Goal: Task Accomplishment & Management: Manage account settings

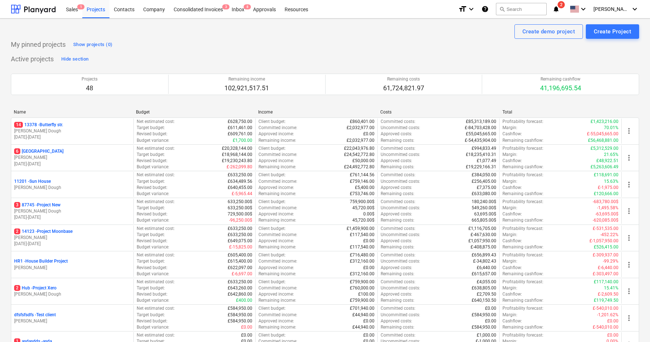
click at [196, 102] on div "Projects 48 Remaining income 102,921,517.51 Remaining costs 61,724,821.97 Remai…" at bounding box center [325, 84] width 628 height 39
click at [342, 49] on div "My pinned projects Show projects (0)" at bounding box center [325, 45] width 628 height 12
click at [619, 12] on div "Sales 1 Projects Contacts Company Consolidated Invoices 3 Inbox 8 Approvals Res…" at bounding box center [325, 9] width 650 height 18
click at [619, 11] on icon "keyboard_arrow_down" at bounding box center [634, 9] width 9 height 9
click at [619, 11] on div at bounding box center [325, 171] width 650 height 342
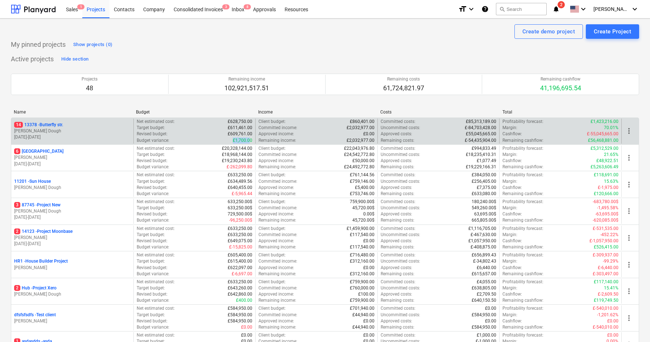
drag, startPoint x: 232, startPoint y: 141, endPoint x: 250, endPoint y: 141, distance: 17.4
click at [250, 141] on div "Budget variance : £1,700.00" at bounding box center [195, 140] width 116 height 6
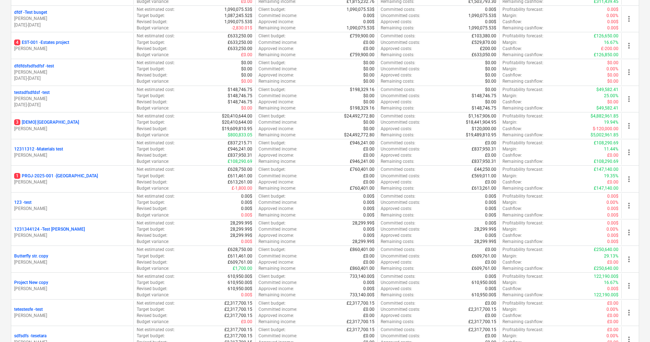
scroll to position [779, 0]
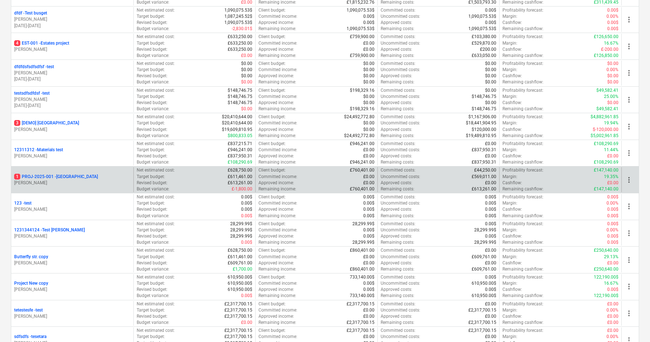
click at [66, 178] on p "1 PROJ-2025-001 - [GEOGRAPHIC_DATA]" at bounding box center [56, 177] width 84 height 6
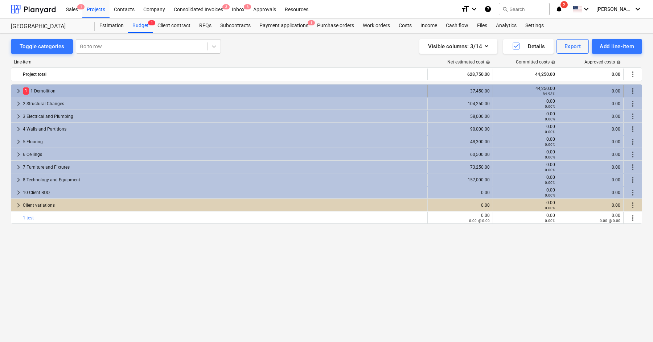
click at [44, 88] on div "1 1 Demolition" at bounding box center [223, 91] width 401 height 12
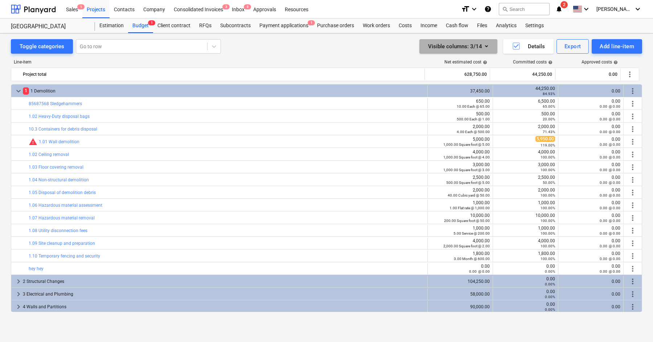
click at [489, 41] on button "Visible columns : 3/14" at bounding box center [458, 46] width 78 height 15
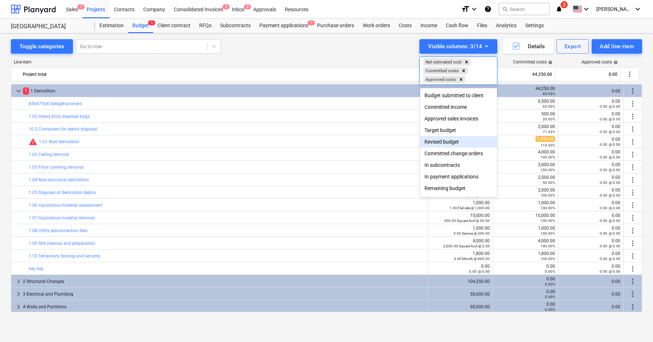
click at [459, 138] on div "Revised budget" at bounding box center [458, 142] width 77 height 12
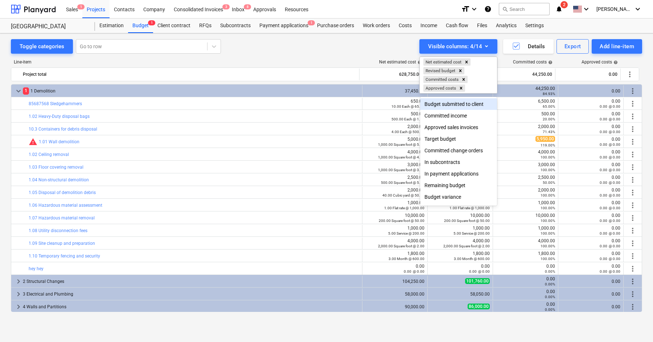
click at [381, 50] on div at bounding box center [326, 171] width 653 height 342
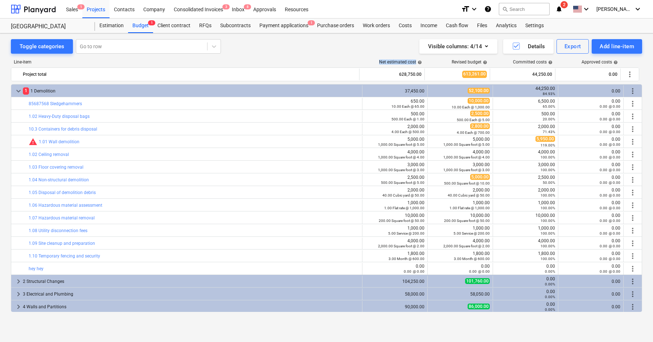
drag, startPoint x: 377, startPoint y: 61, endPoint x: 422, endPoint y: 60, distance: 45.3
click at [422, 60] on div "Net estimated cost help" at bounding box center [392, 61] width 65 height 5
click at [447, 62] on div "Revised budget help" at bounding box center [457, 61] width 65 height 5
drag, startPoint x: 447, startPoint y: 62, endPoint x: 478, endPoint y: 62, distance: 31.2
click at [478, 62] on div "Revised budget help" at bounding box center [457, 61] width 65 height 5
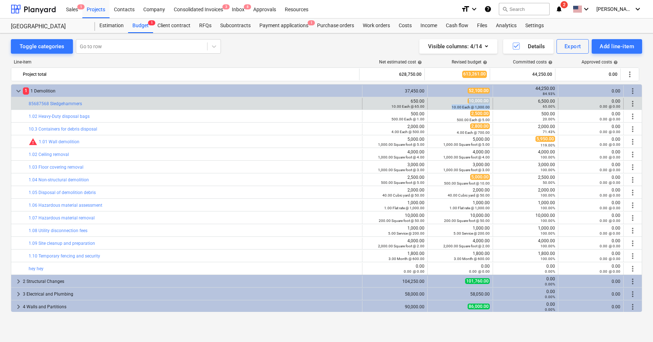
drag, startPoint x: 463, startPoint y: 103, endPoint x: 500, endPoint y: 103, distance: 36.6
click at [500, 103] on div "bar_chart 85687568 Sledgehammers edit 650.00 10.00 Each @ 65.00 edit 10,000.00 …" at bounding box center [326, 104] width 630 height 12
drag, startPoint x: 398, startPoint y: 100, endPoint x: 443, endPoint y: 100, distance: 44.6
click at [443, 100] on div "bar_chart 85687568 Sledgehammers edit 650.00 10.00 Each @ 65.00 edit 10,000.00 …" at bounding box center [326, 104] width 630 height 12
click at [400, 99] on div "650.00 10.00 Each @ 65.00" at bounding box center [394, 104] width 59 height 10
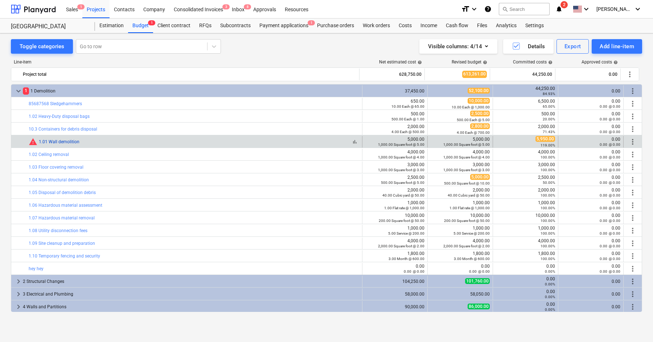
click at [55, 143] on link "1.01 Wall demolition" at bounding box center [59, 141] width 41 height 5
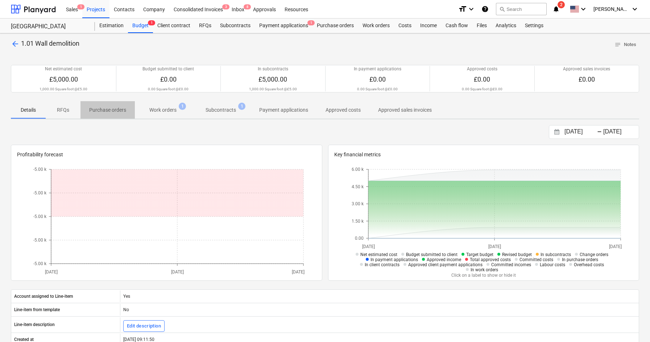
click at [105, 107] on p "Purchase orders" at bounding box center [107, 110] width 37 height 8
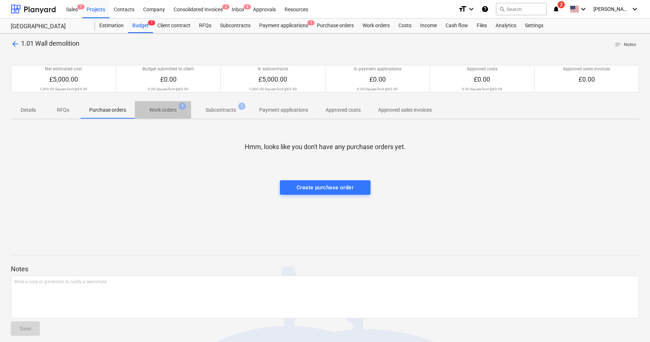
click at [159, 108] on p "Work orders" at bounding box center [162, 110] width 27 height 8
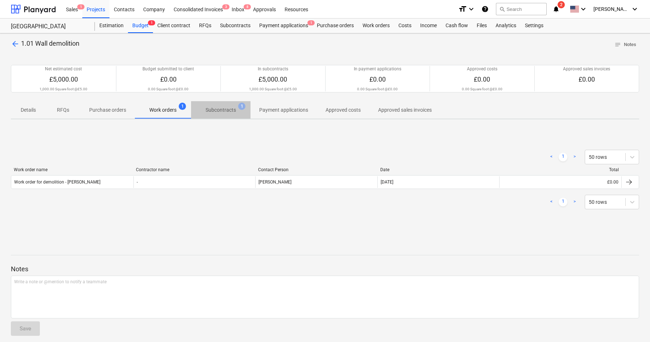
click at [227, 113] on p "Subcontracts" at bounding box center [221, 110] width 30 height 8
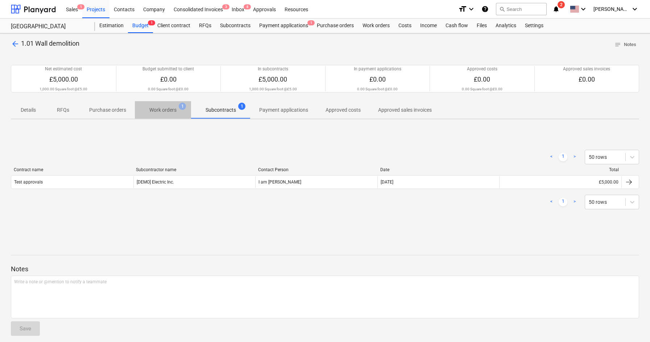
click at [168, 103] on span "Work orders 1" at bounding box center [163, 109] width 56 height 13
click at [17, 41] on span "arrow_back" at bounding box center [15, 44] width 9 height 9
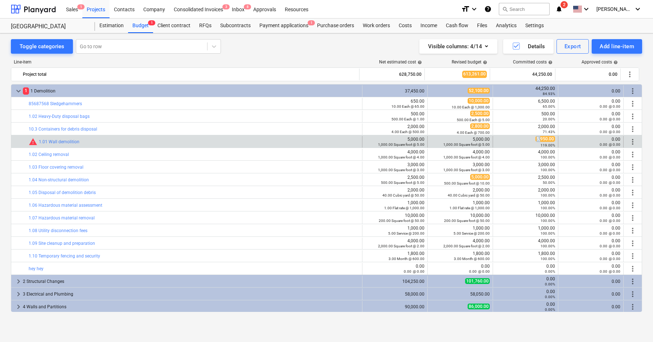
drag, startPoint x: 532, startPoint y: 138, endPoint x: 538, endPoint y: 138, distance: 5.8
click at [538, 138] on div "5,950.00 119.00%" at bounding box center [525, 141] width 59 height 11
click at [538, 138] on span "5,950.00" at bounding box center [545, 139] width 20 height 6
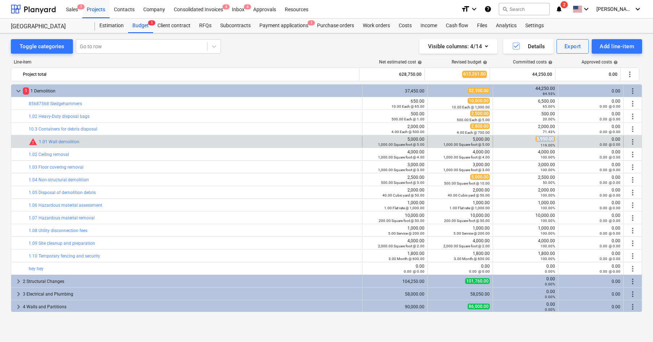
click at [538, 138] on span "5,950.00" at bounding box center [545, 139] width 20 height 6
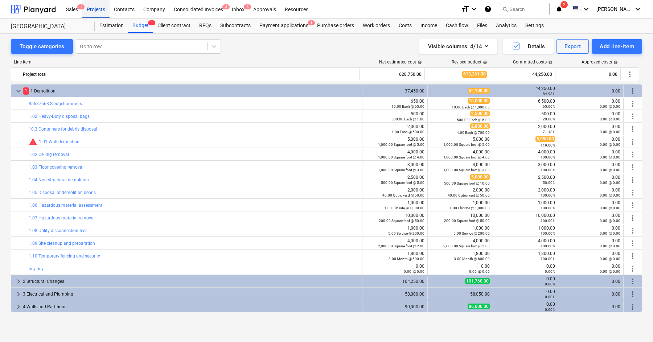
click at [90, 13] on div "Projects" at bounding box center [95, 9] width 27 height 18
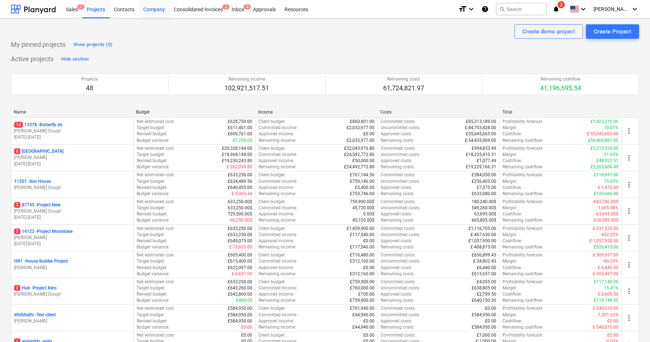
click at [143, 5] on div "Company" at bounding box center [154, 9] width 30 height 18
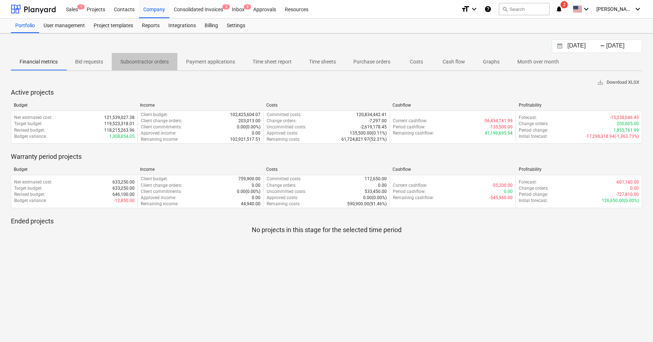
click at [152, 59] on p "Subcontractor orders" at bounding box center [144, 62] width 48 height 8
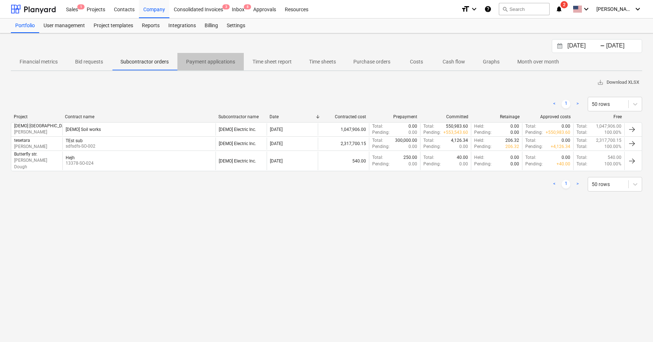
click at [213, 64] on p "Payment applications" at bounding box center [210, 62] width 49 height 8
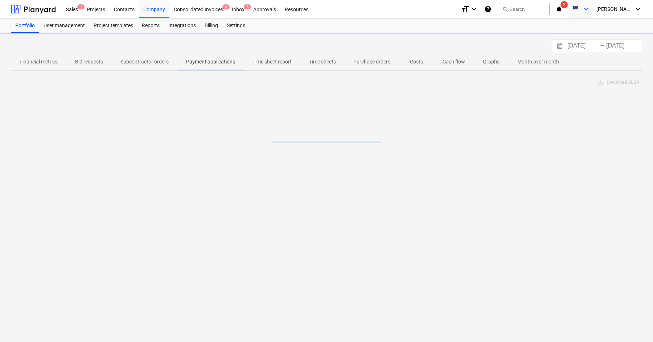
click at [582, 6] on span at bounding box center [576, 9] width 9 height 7
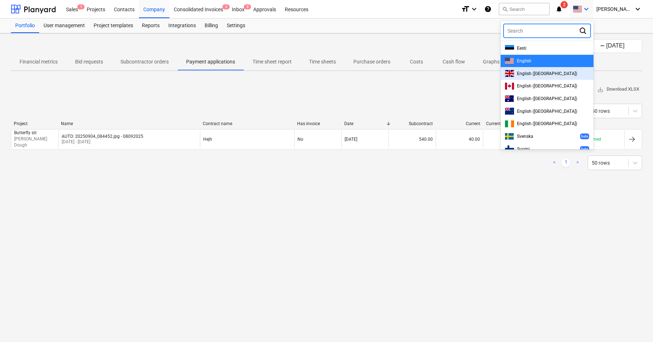
click at [538, 75] on span "English ([GEOGRAPHIC_DATA])" at bounding box center [547, 73] width 60 height 5
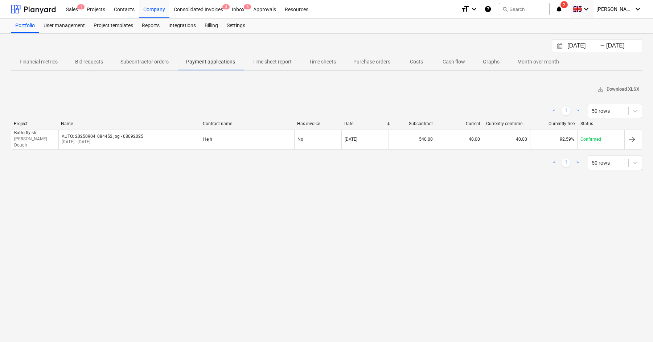
click at [236, 42] on div "[DATE] Press the down arrow key to interact with the calendar and select a date…" at bounding box center [326, 46] width 631 height 14
click at [127, 64] on p "Subcontractor orders" at bounding box center [144, 62] width 48 height 8
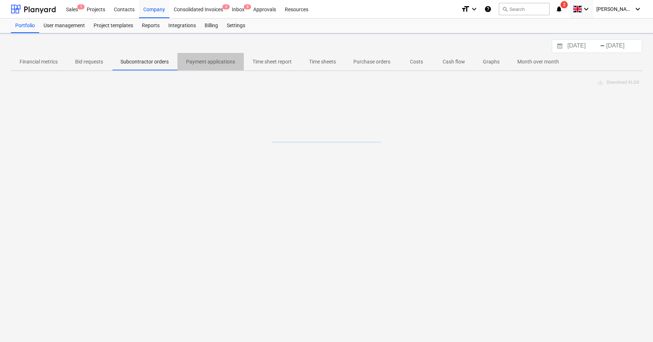
click at [223, 63] on p "Payment applications" at bounding box center [210, 62] width 49 height 8
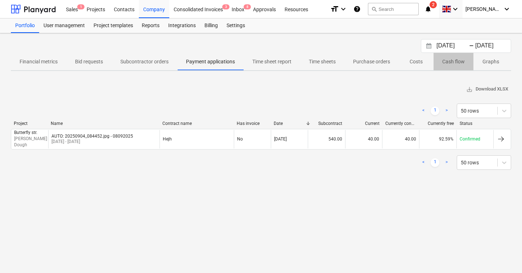
click at [453, 66] on span "Cash flow" at bounding box center [454, 62] width 40 height 12
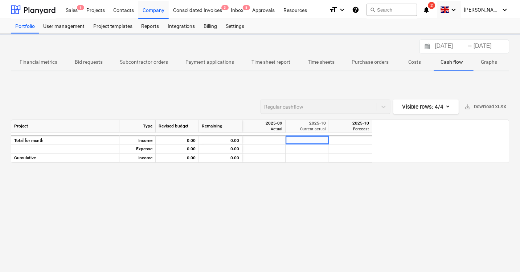
scroll to position [0, 738]
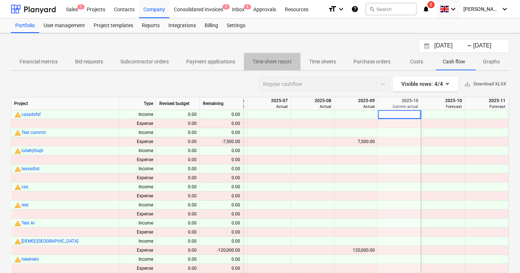
click at [278, 66] on span "Time sheet report" at bounding box center [272, 62] width 57 height 12
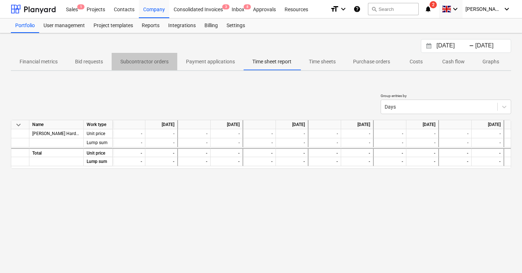
click at [152, 62] on p "Subcontractor orders" at bounding box center [144, 62] width 48 height 8
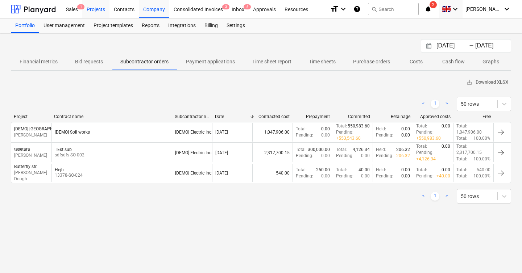
click at [99, 12] on div "Projects" at bounding box center [95, 9] width 27 height 18
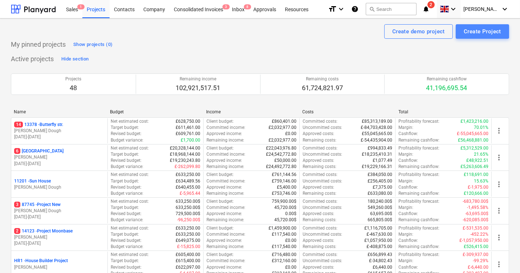
click at [464, 36] on div "Create Project" at bounding box center [481, 31] width 37 height 9
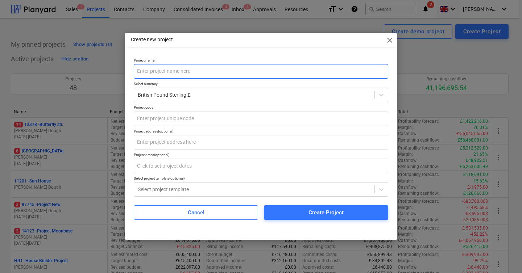
click at [230, 73] on input "text" at bounding box center [261, 71] width 255 height 15
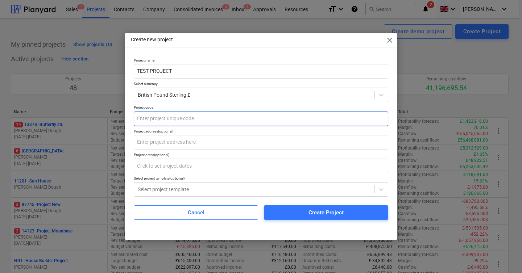
type input "TEST PROJECT"
click at [242, 118] on input "text" at bounding box center [261, 119] width 255 height 15
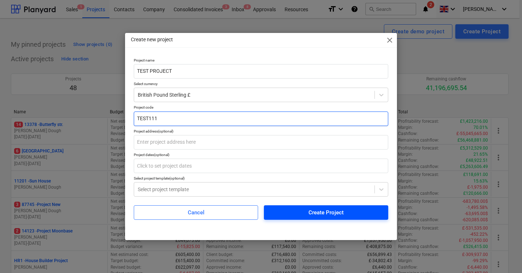
type input "TEST111"
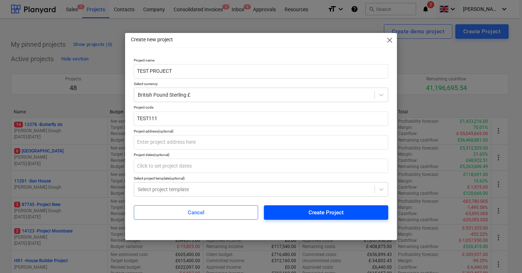
click at [307, 214] on span "Create Project" at bounding box center [326, 212] width 107 height 9
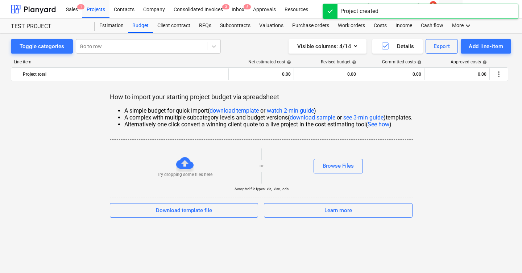
click at [403, 11] on div "Project created" at bounding box center [421, 11] width 196 height 15
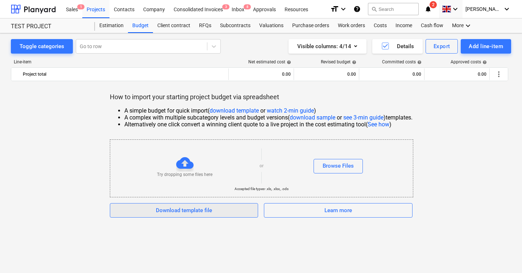
click at [191, 210] on div "Download template file" at bounding box center [184, 210] width 56 height 9
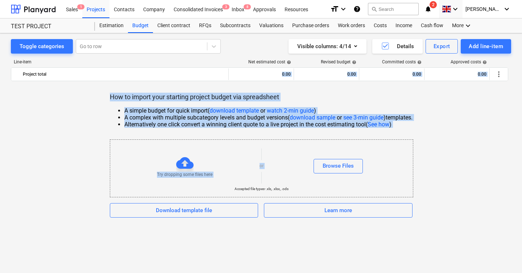
drag, startPoint x: 103, startPoint y: 89, endPoint x: 336, endPoint y: 138, distance: 237.8
click at [336, 139] on div "Toggle categories Go to row Visible columns : 4/14 Details Export Add line-item…" at bounding box center [261, 128] width 522 height 190
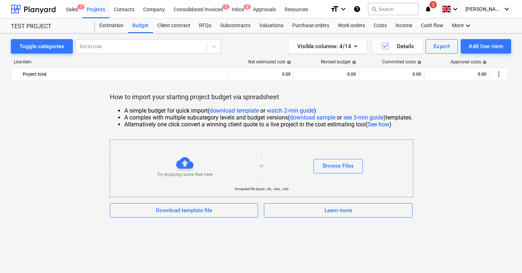
click at [443, 133] on div "How to import your starting project budget via spreadsheet A simple budget for …" at bounding box center [261, 155] width 500 height 125
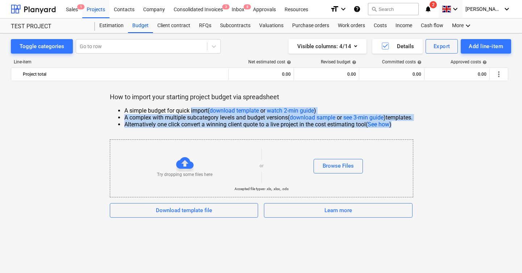
drag, startPoint x: 443, startPoint y: 133, endPoint x: 186, endPoint y: 107, distance: 258.7
click at [189, 107] on div "How to import your starting project budget via spreadsheet A simple budget for …" at bounding box center [261, 155] width 500 height 125
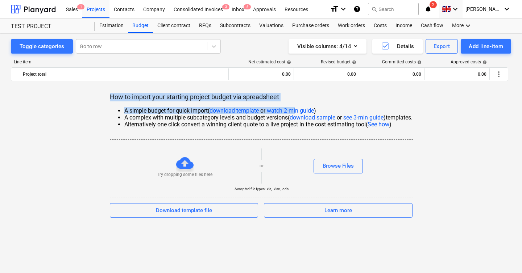
drag, startPoint x: 149, startPoint y: 94, endPoint x: 296, endPoint y: 111, distance: 148.2
click at [296, 111] on div "How to import your starting project budget via spreadsheet A simple budget for …" at bounding box center [261, 155] width 500 height 125
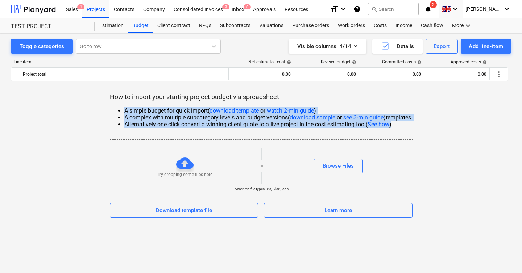
drag, startPoint x: 402, startPoint y: 124, endPoint x: 156, endPoint y: 103, distance: 247.7
click at [156, 103] on div "How to import your starting project budget via spreadsheet A simple budget for …" at bounding box center [261, 155] width 500 height 125
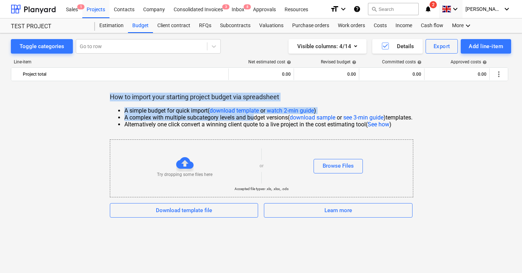
drag, startPoint x: 106, startPoint y: 94, endPoint x: 251, endPoint y: 119, distance: 146.7
click at [251, 119] on div "How to import your starting project budget via spreadsheet A simple budget for …" at bounding box center [261, 155] width 500 height 125
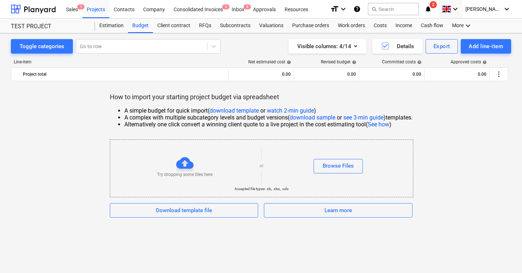
click at [197, 101] on div "How to import your starting project budget via spreadsheet A simple budget for …" at bounding box center [261, 155] width 500 height 125
click at [343, 169] on div "Browse Files" at bounding box center [338, 165] width 31 height 9
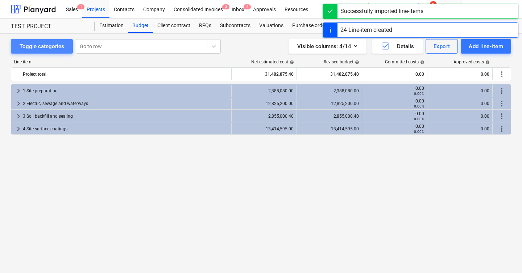
click at [50, 46] on div "Toggle categories" at bounding box center [42, 46] width 45 height 9
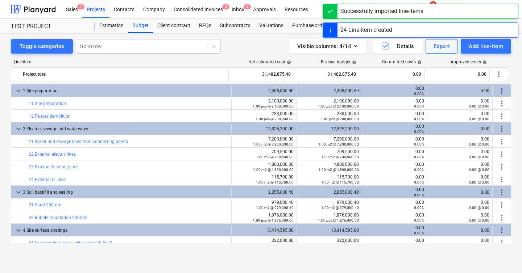
click at [436, 8] on div "Successfully imported line-items" at bounding box center [421, 11] width 196 height 15
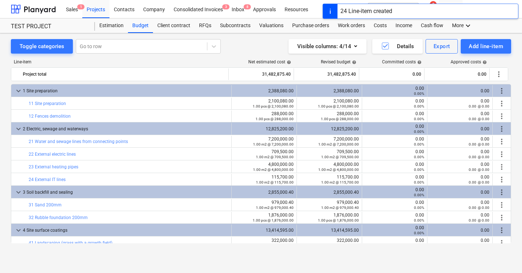
click at [417, 15] on div "24 Line-item created" at bounding box center [421, 11] width 196 height 15
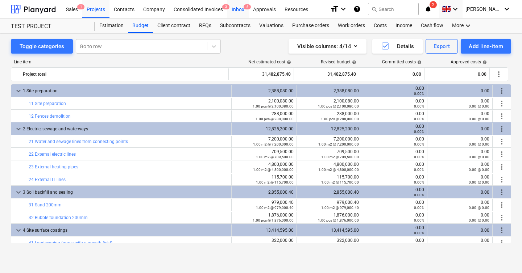
click at [240, 9] on div "Inbox 8" at bounding box center [237, 9] width 21 height 18
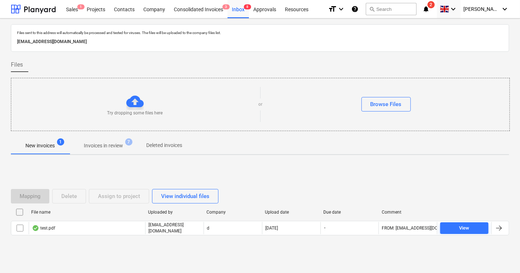
drag, startPoint x: 161, startPoint y: 42, endPoint x: 15, endPoint y: 42, distance: 146.5
click at [15, 42] on div "Files sent to this address will automatically be processed and tested for virus…" at bounding box center [260, 38] width 498 height 28
drag, startPoint x: 15, startPoint y: 41, endPoint x: 160, endPoint y: 41, distance: 145.4
click at [160, 41] on div "Files sent to this address will automatically be processed and tested for virus…" at bounding box center [260, 38] width 498 height 28
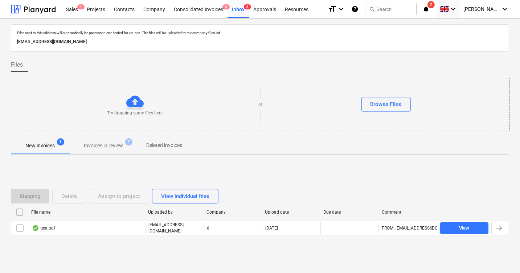
click at [160, 41] on p "[EMAIL_ADDRESS][DOMAIN_NAME]" at bounding box center [259, 42] width 485 height 8
drag, startPoint x: 161, startPoint y: 41, endPoint x: 13, endPoint y: 41, distance: 148.6
click at [13, 41] on div "Files sent to this address will automatically be processed and tested for virus…" at bounding box center [260, 38] width 498 height 28
click at [102, 12] on div "Projects" at bounding box center [95, 9] width 27 height 18
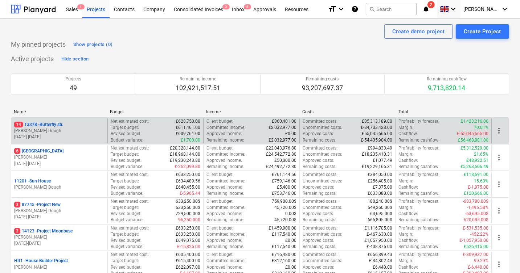
click at [54, 122] on p "14 [STREET_ADDRESS]" at bounding box center [38, 125] width 49 height 6
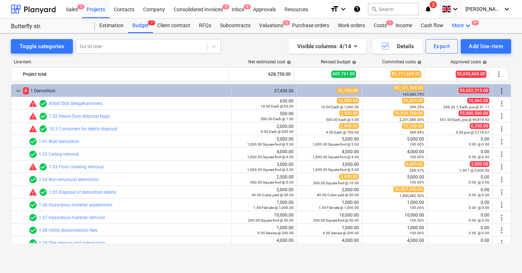
click at [462, 28] on div "More keyboard_arrow_down 9+" at bounding box center [462, 25] width 29 height 15
click at [453, 42] on div "Files 9+" at bounding box center [455, 43] width 35 height 6
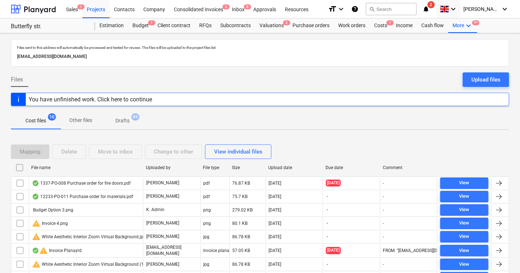
drag, startPoint x: 167, startPoint y: 64, endPoint x: 17, endPoint y: 54, distance: 150.4
click at [17, 54] on div "Files sent to this address will automatically be processed and tested for virus…" at bounding box center [260, 53] width 498 height 28
click at [240, 9] on div "Inbox 8" at bounding box center [237, 9] width 21 height 18
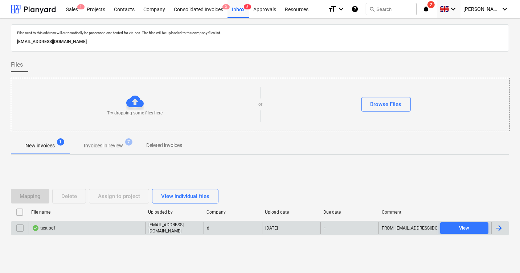
click at [54, 227] on div "test.pdf" at bounding box center [43, 228] width 23 height 6
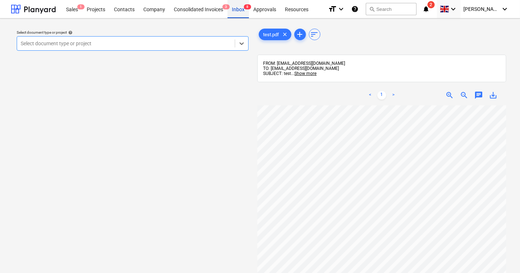
click at [244, 13] on div "Inbox 8" at bounding box center [237, 9] width 21 height 18
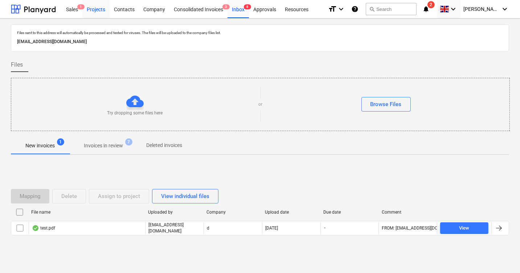
click at [91, 7] on div "Projects" at bounding box center [95, 9] width 27 height 18
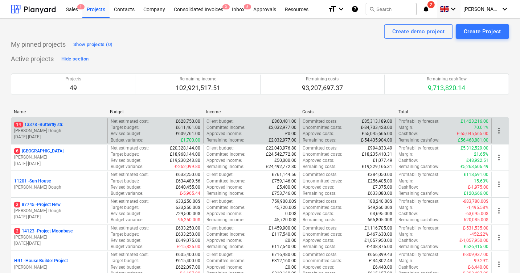
click at [62, 126] on p "14 [STREET_ADDRESS]" at bounding box center [38, 125] width 49 height 6
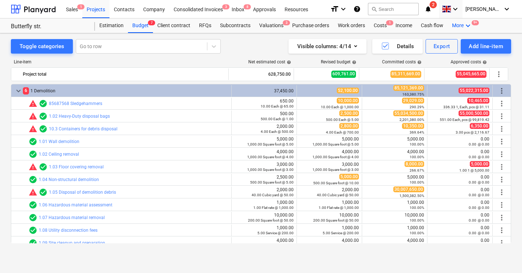
click at [460, 24] on div "More keyboard_arrow_down 9+" at bounding box center [462, 25] width 29 height 15
click at [449, 44] on div "Files 9+" at bounding box center [455, 43] width 35 height 6
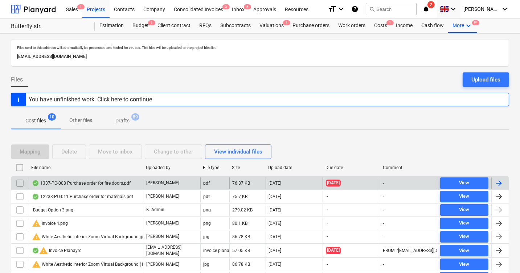
click at [102, 181] on div "1337-PO-008 Purchase order for fire doors.pdf" at bounding box center [81, 184] width 99 height 6
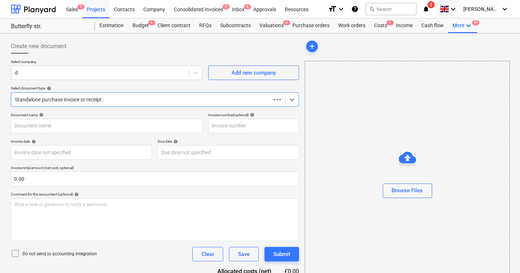
type input "12233-PO-011"
type input "[DATE]"
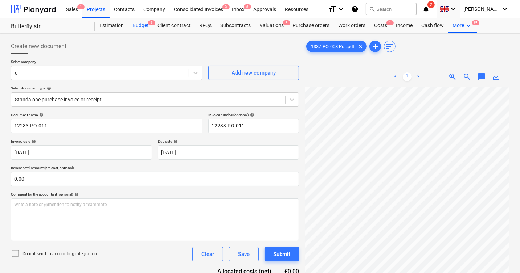
click at [141, 27] on div "Budget 7" at bounding box center [140, 25] width 25 height 15
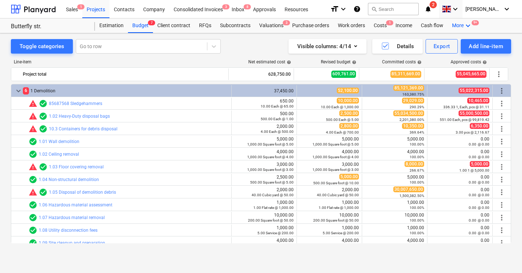
click at [461, 25] on div "More keyboard_arrow_down 9+" at bounding box center [462, 25] width 29 height 15
click at [446, 68] on div "Settings" at bounding box center [455, 67] width 35 height 6
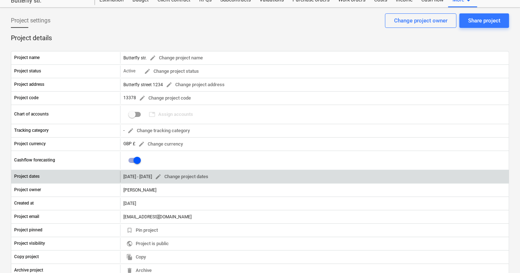
scroll to position [28, 0]
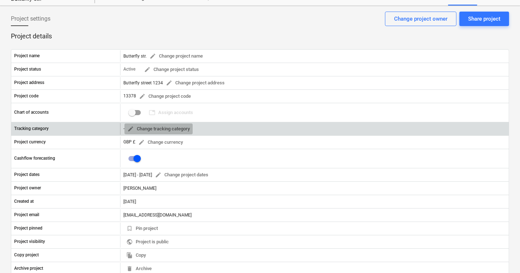
click at [181, 132] on span "edit Change tracking category" at bounding box center [158, 129] width 62 height 8
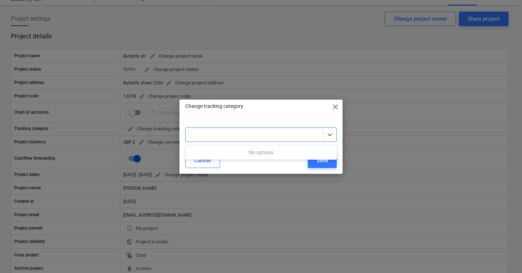
click at [239, 134] on div at bounding box center [254, 134] width 130 height 7
click at [267, 127] on div at bounding box center [261, 125] width 152 height 6
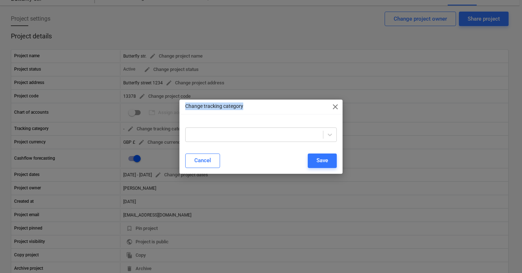
drag, startPoint x: 251, startPoint y: 108, endPoint x: 184, endPoint y: 107, distance: 67.4
click at [184, 107] on div "Change tracking category close" at bounding box center [260, 107] width 163 height 15
click at [257, 111] on div "Change tracking category close" at bounding box center [260, 107] width 163 height 15
drag, startPoint x: 260, startPoint y: 111, endPoint x: 174, endPoint y: 104, distance: 86.2
click at [174, 104] on div "Change tracking category close Cancel Save" at bounding box center [261, 136] width 522 height 273
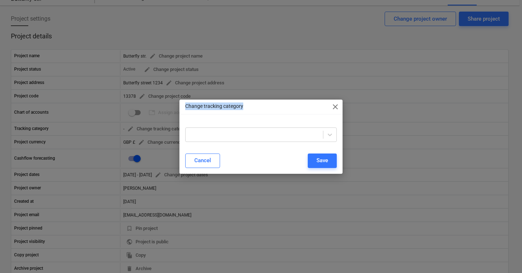
click at [203, 106] on p "Change tracking category" at bounding box center [214, 107] width 58 height 8
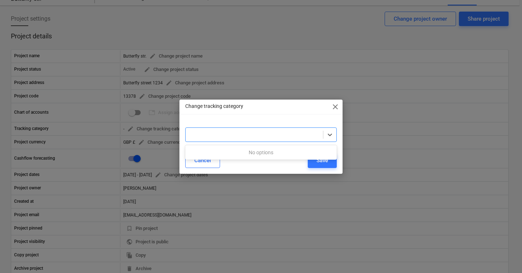
click at [215, 136] on div at bounding box center [254, 134] width 130 height 7
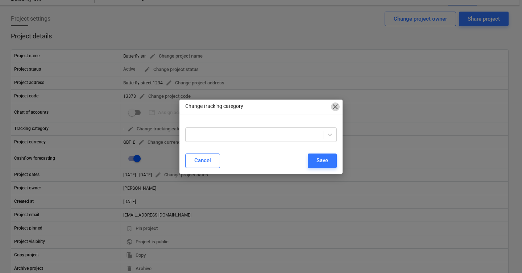
click at [338, 107] on span "close" at bounding box center [335, 107] width 9 height 9
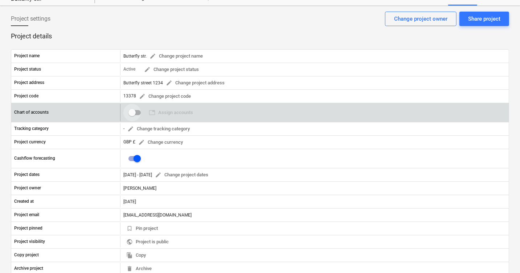
click at [134, 111] on input "checkbox" at bounding box center [131, 112] width 17 height 17
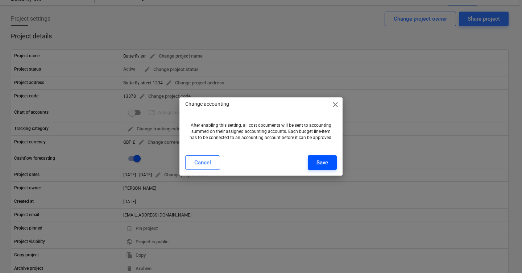
click at [322, 160] on div "Save" at bounding box center [322, 162] width 12 height 9
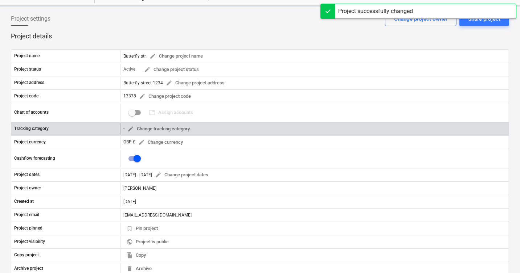
checkbox input "true"
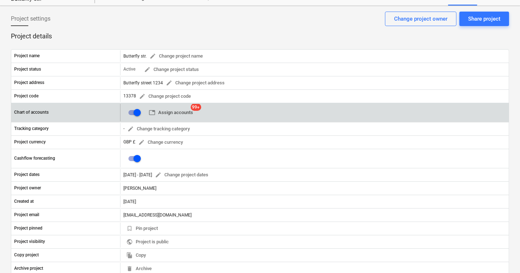
click at [165, 112] on span "table Assign accounts" at bounding box center [171, 113] width 44 height 8
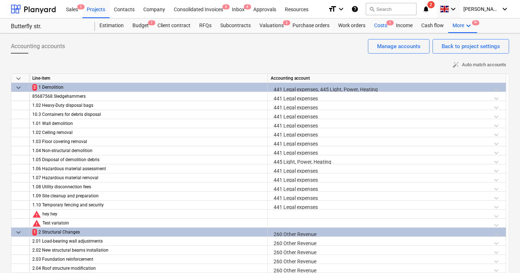
click at [385, 27] on div "Costs 1" at bounding box center [380, 25] width 22 height 15
